Goal: Task Accomplishment & Management: Complete application form

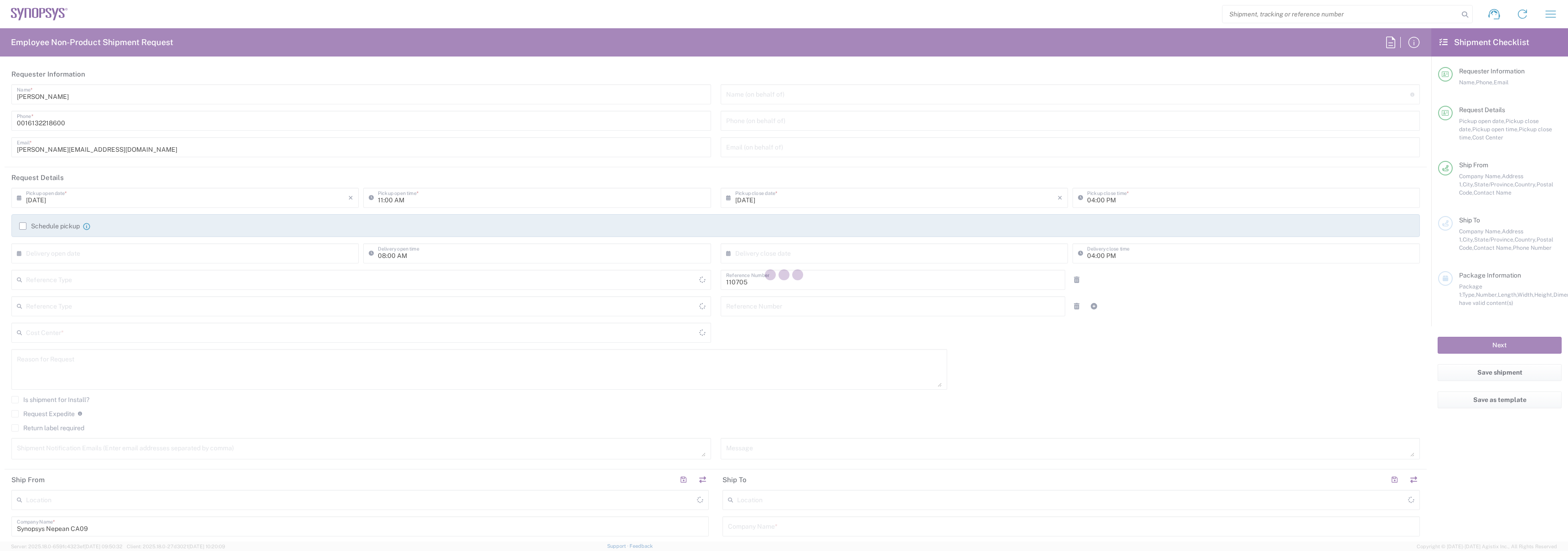
type input "Department"
type input "Canada"
type input "Delivered at Place"
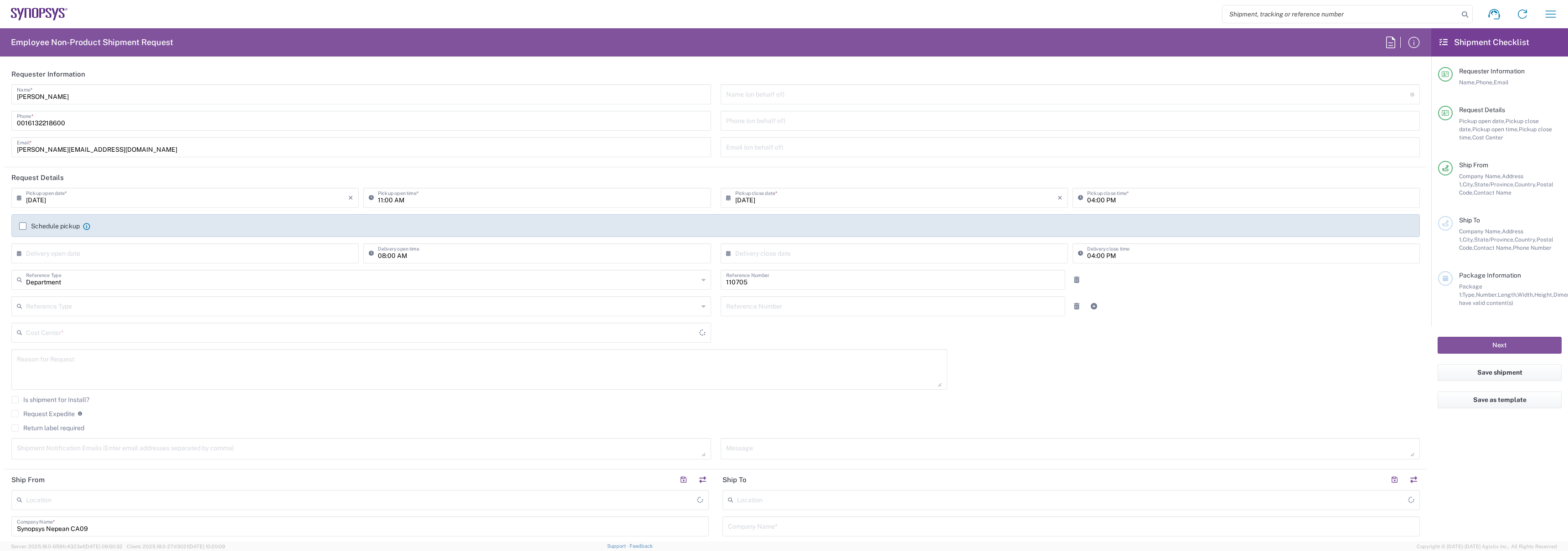
type input "CA02, CIO, IT ESS21 110705"
type input "Ontario"
type input "Canada"
